Goal: Transaction & Acquisition: Purchase product/service

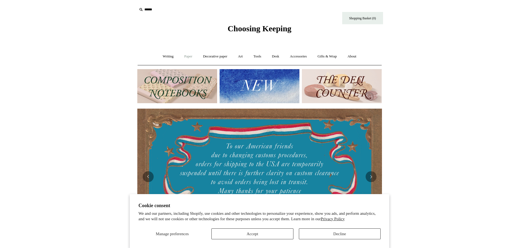
click at [184, 57] on link "Paper +" at bounding box center [188, 56] width 18 height 14
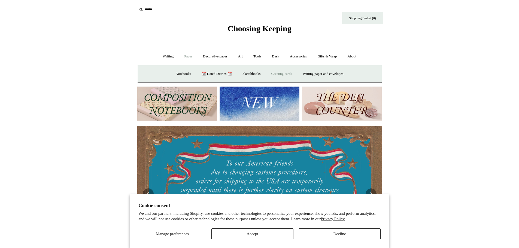
click at [280, 73] on link "Greeting cards +" at bounding box center [281, 74] width 31 height 14
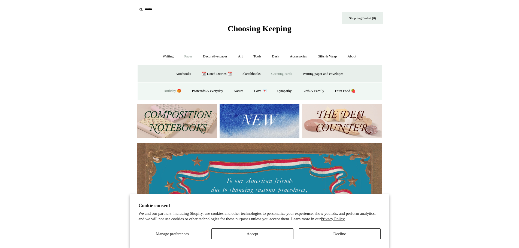
click at [162, 92] on link "Birthday 🎁" at bounding box center [173, 91] width 28 height 14
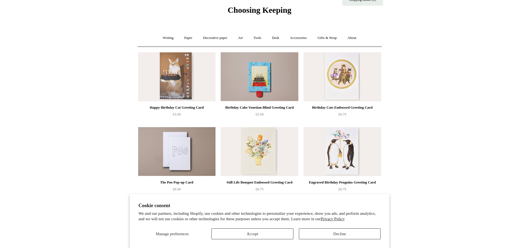
scroll to position [27, 0]
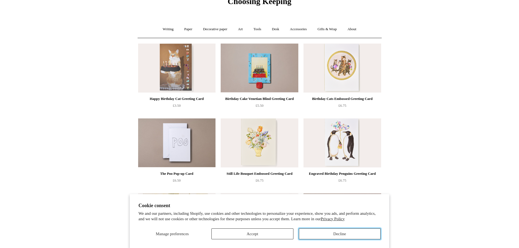
click at [340, 232] on button "Decline" at bounding box center [340, 234] width 82 height 11
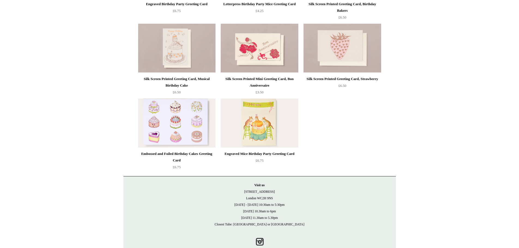
scroll to position [272, 0]
